Goal: Find specific page/section: Find specific page/section

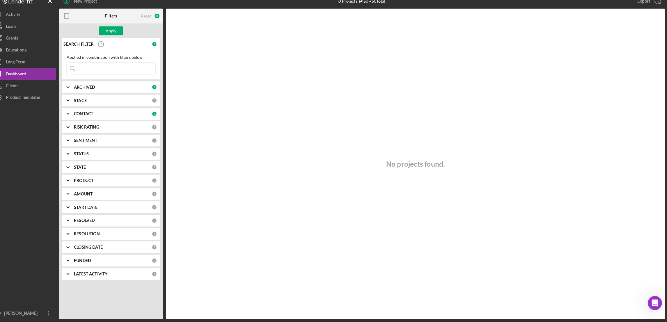
paste input "[PERSON_NAME]"
type input "[PERSON_NAME]"
drag, startPoint x: 114, startPoint y: 74, endPoint x: 81, endPoint y: 74, distance: 32.9
click at [81, 74] on input "[PERSON_NAME]" at bounding box center [120, 74] width 87 height 12
click at [109, 72] on input at bounding box center [120, 74] width 87 height 12
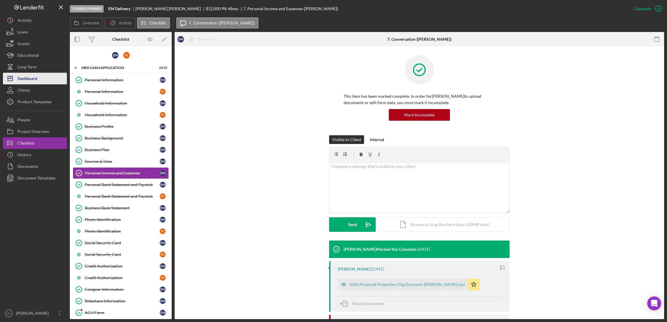
click at [31, 79] on div "Dashboard" at bounding box center [27, 79] width 20 height 13
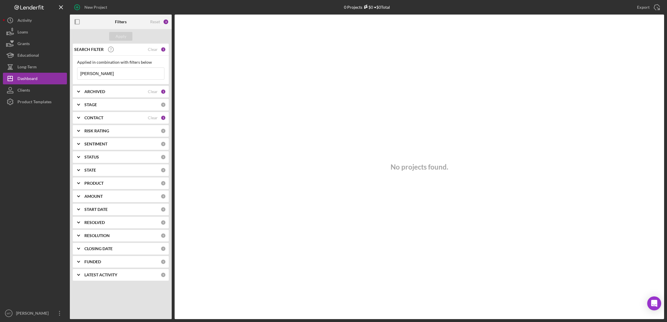
click at [96, 74] on input "[PERSON_NAME]" at bounding box center [120, 74] width 87 height 12
click at [152, 91] on div "Clear" at bounding box center [153, 91] width 10 height 5
click at [152, 119] on div "Clear" at bounding box center [153, 118] width 10 height 5
click at [107, 76] on input "[PERSON_NAME]" at bounding box center [120, 74] width 87 height 12
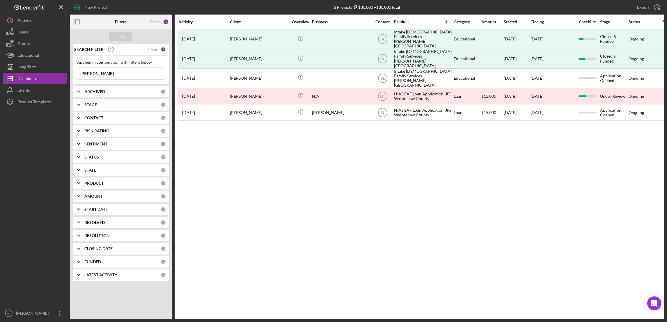
drag, startPoint x: 102, startPoint y: 71, endPoint x: 81, endPoint y: 72, distance: 20.4
click at [81, 72] on input "[PERSON_NAME]" at bounding box center [120, 74] width 87 height 12
click at [100, 105] on div "STAGE" at bounding box center [122, 104] width 76 height 5
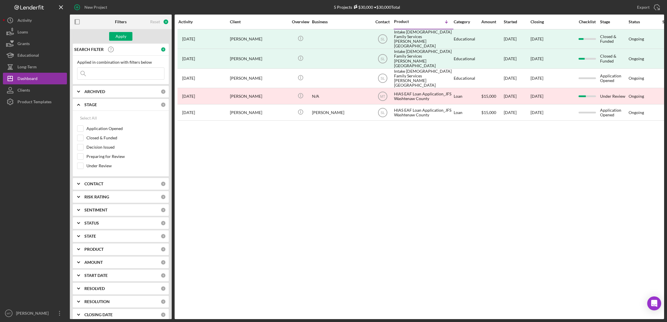
click at [100, 104] on div "STAGE" at bounding box center [122, 104] width 76 height 5
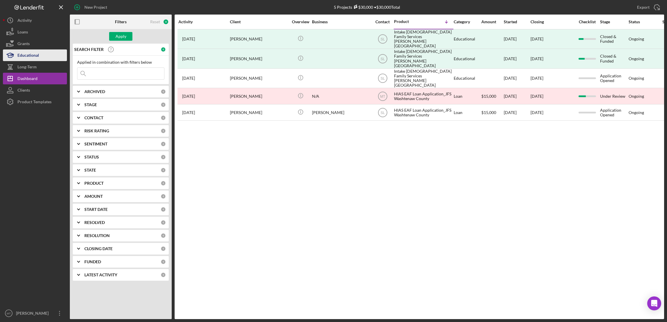
click at [31, 54] on div "Educational" at bounding box center [28, 55] width 22 height 13
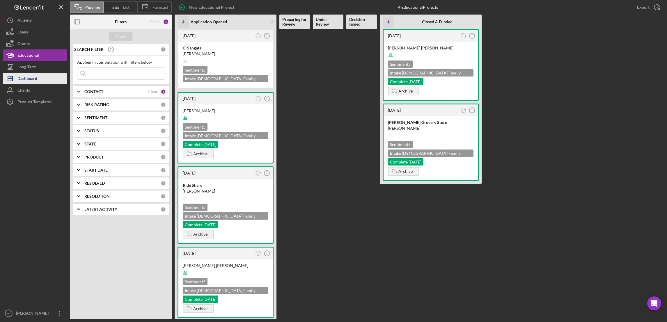
click at [33, 77] on div "Dashboard" at bounding box center [27, 79] width 20 height 13
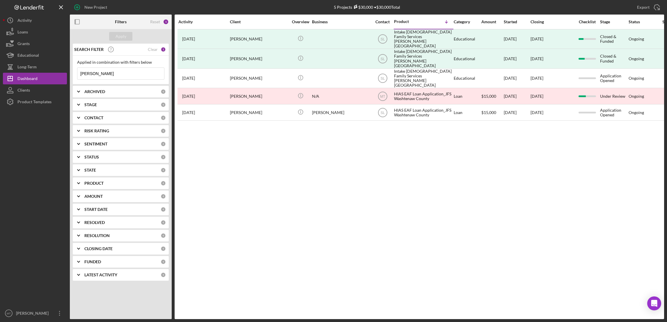
drag, startPoint x: 103, startPoint y: 73, endPoint x: 79, endPoint y: 69, distance: 23.9
click at [79, 69] on input "[PERSON_NAME]" at bounding box center [120, 74] width 87 height 12
click at [98, 119] on b "CONTACT" at bounding box center [93, 118] width 19 height 5
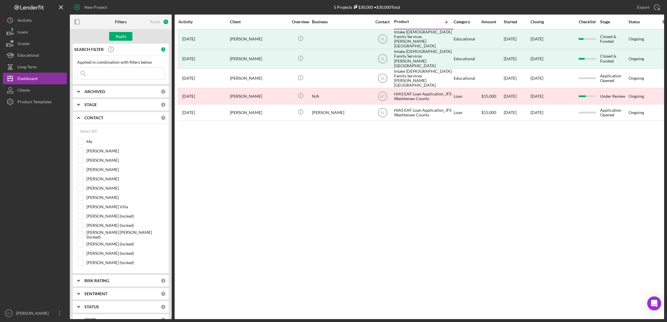
click at [94, 118] on b "CONTACT" at bounding box center [93, 118] width 19 height 5
